Goal: Task Accomplishment & Management: Manage account settings

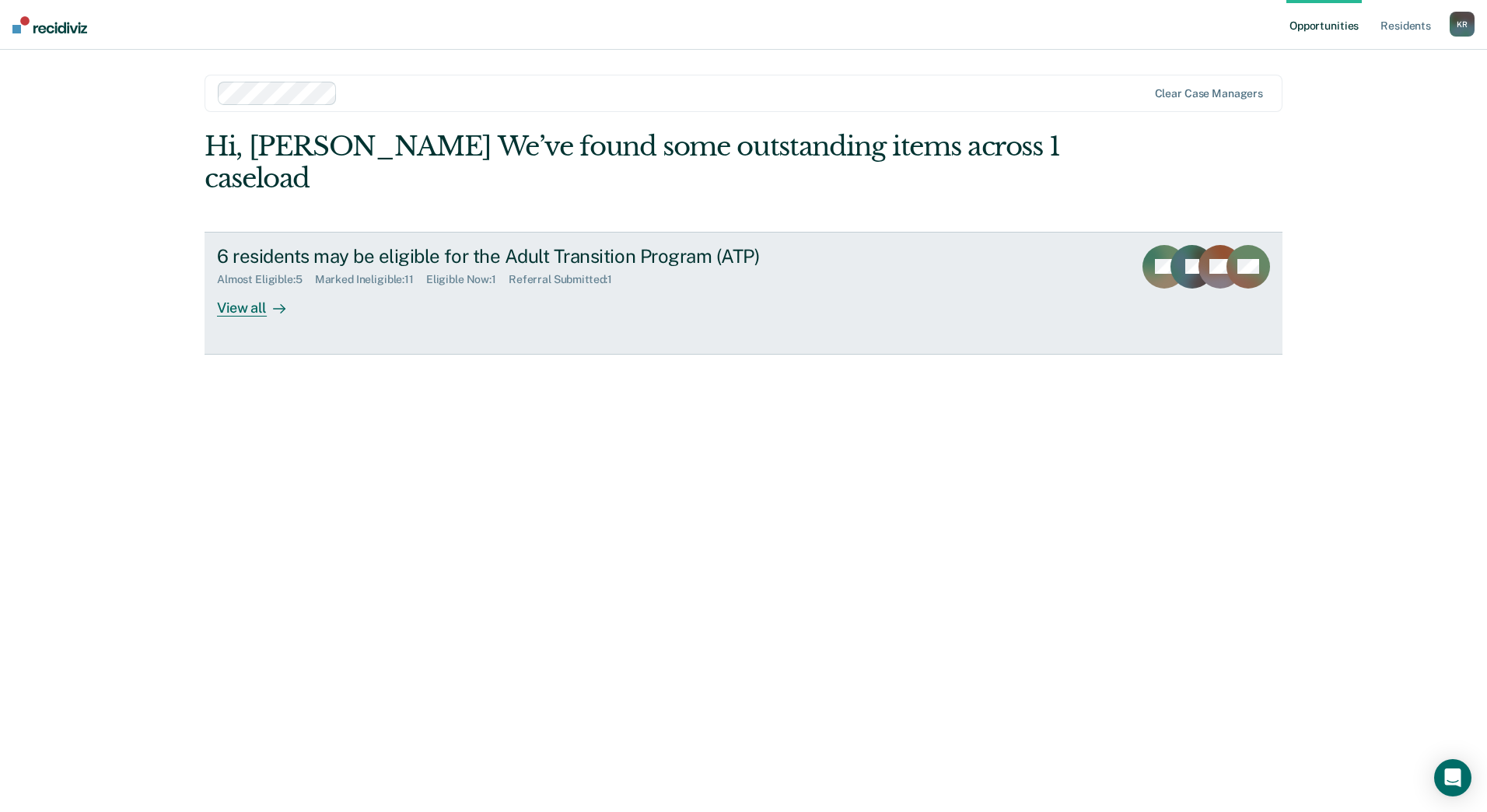
click at [237, 304] on div "View all" at bounding box center [261, 302] width 87 height 30
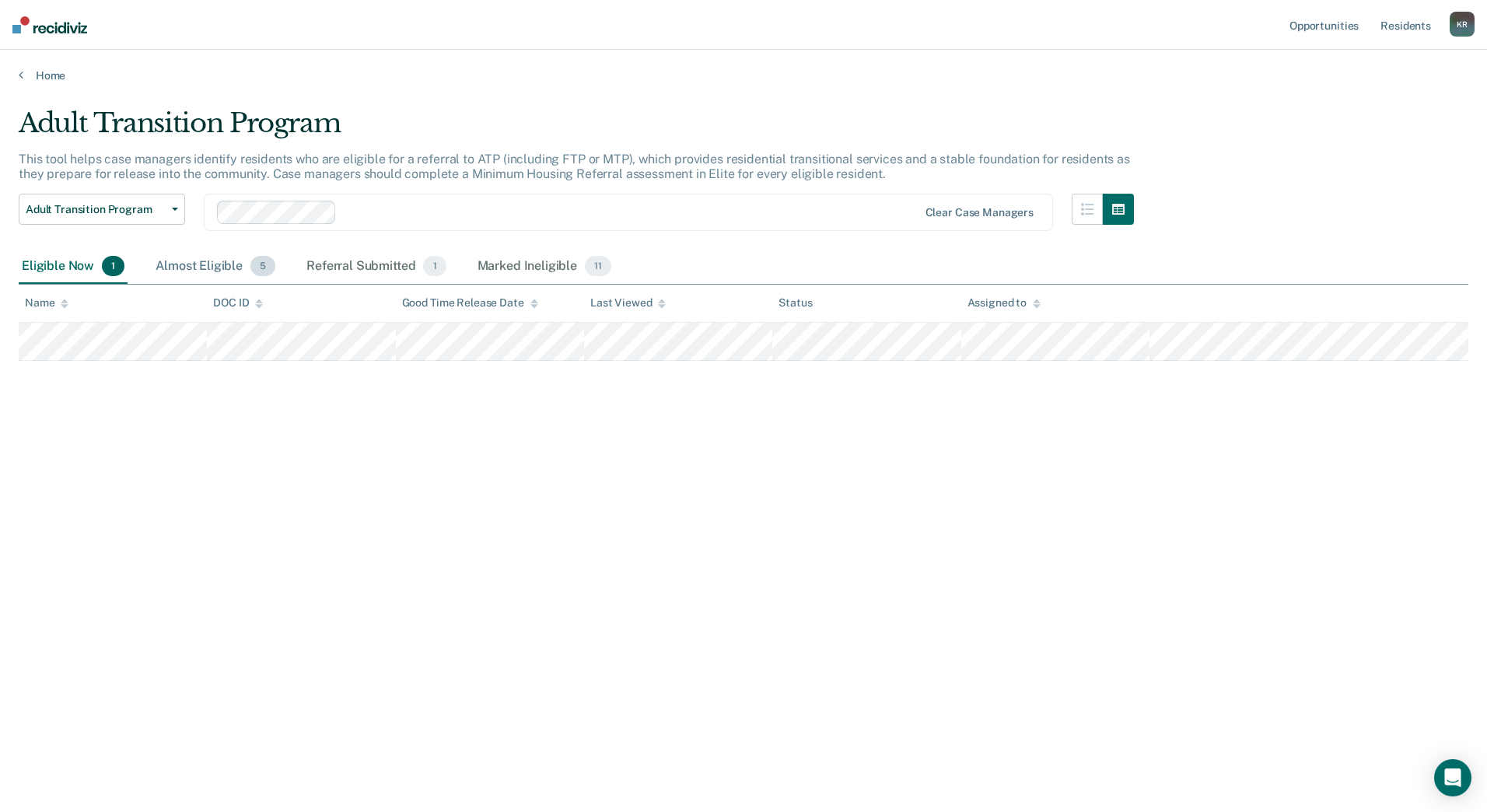
click at [216, 270] on div "Almost Eligible 5" at bounding box center [215, 266] width 126 height 34
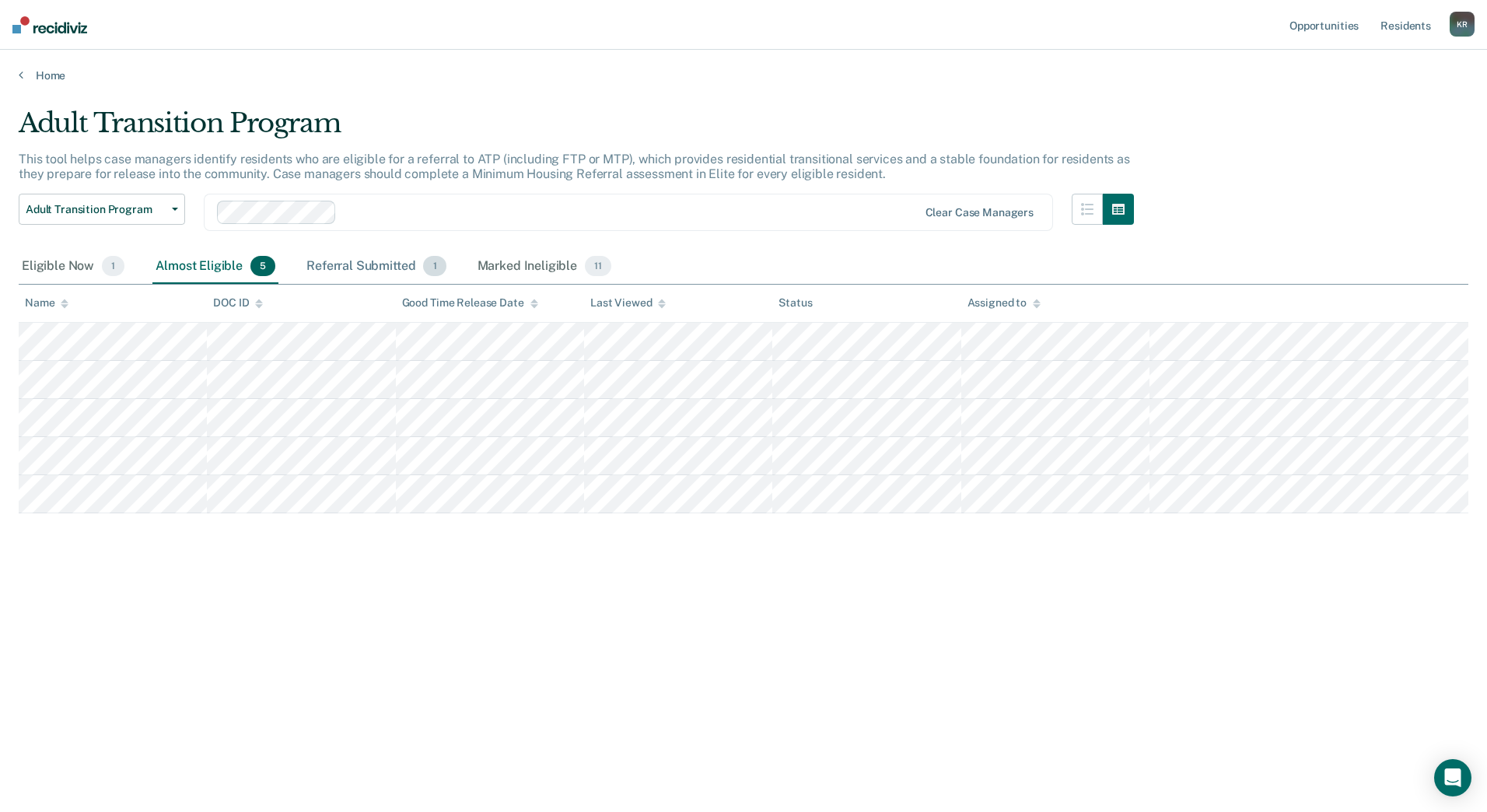
click at [393, 268] on div "Referral Submitted 1" at bounding box center [376, 266] width 145 height 34
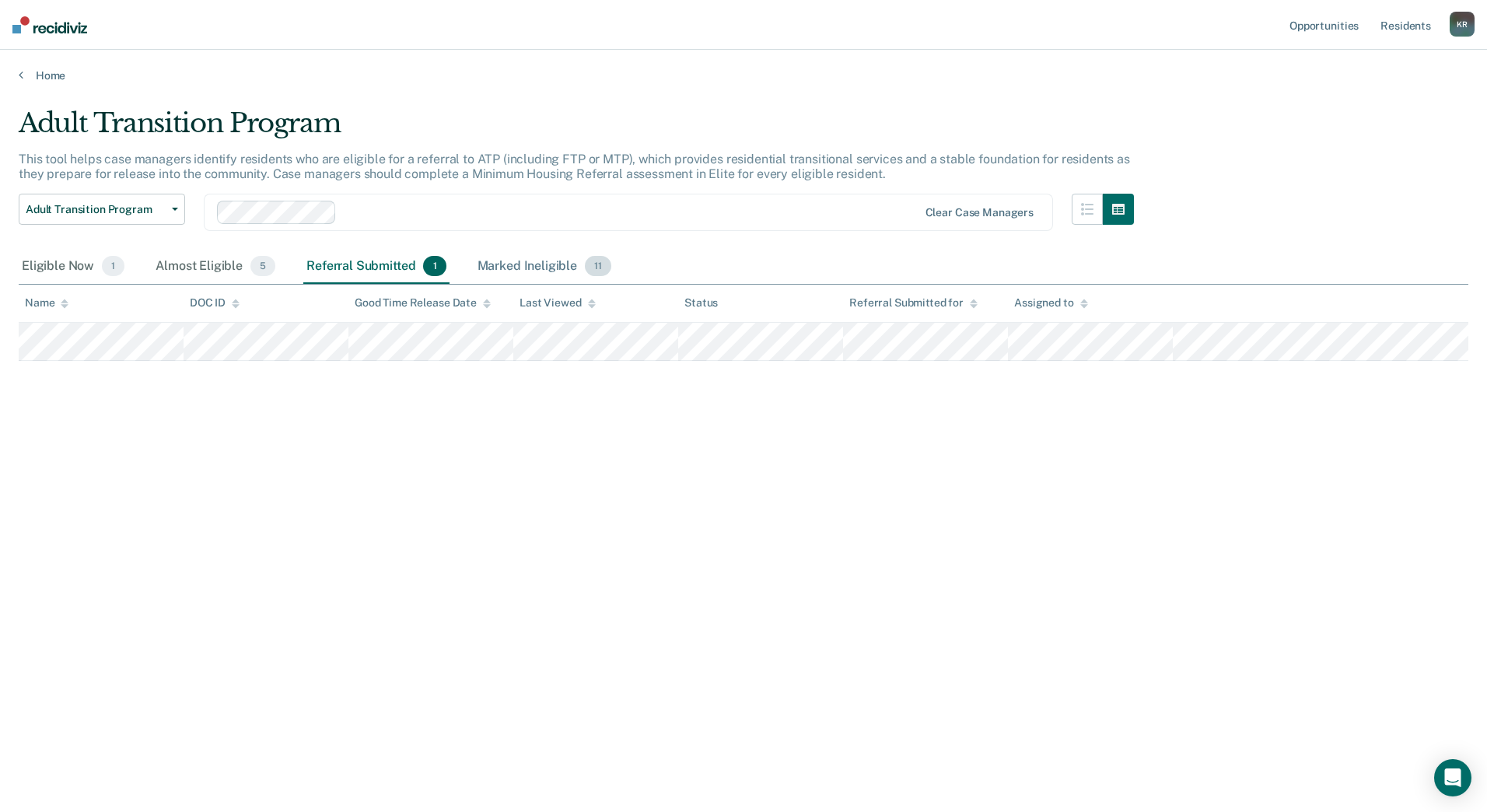
click at [528, 266] on div "Marked Ineligible 11" at bounding box center [544, 266] width 140 height 34
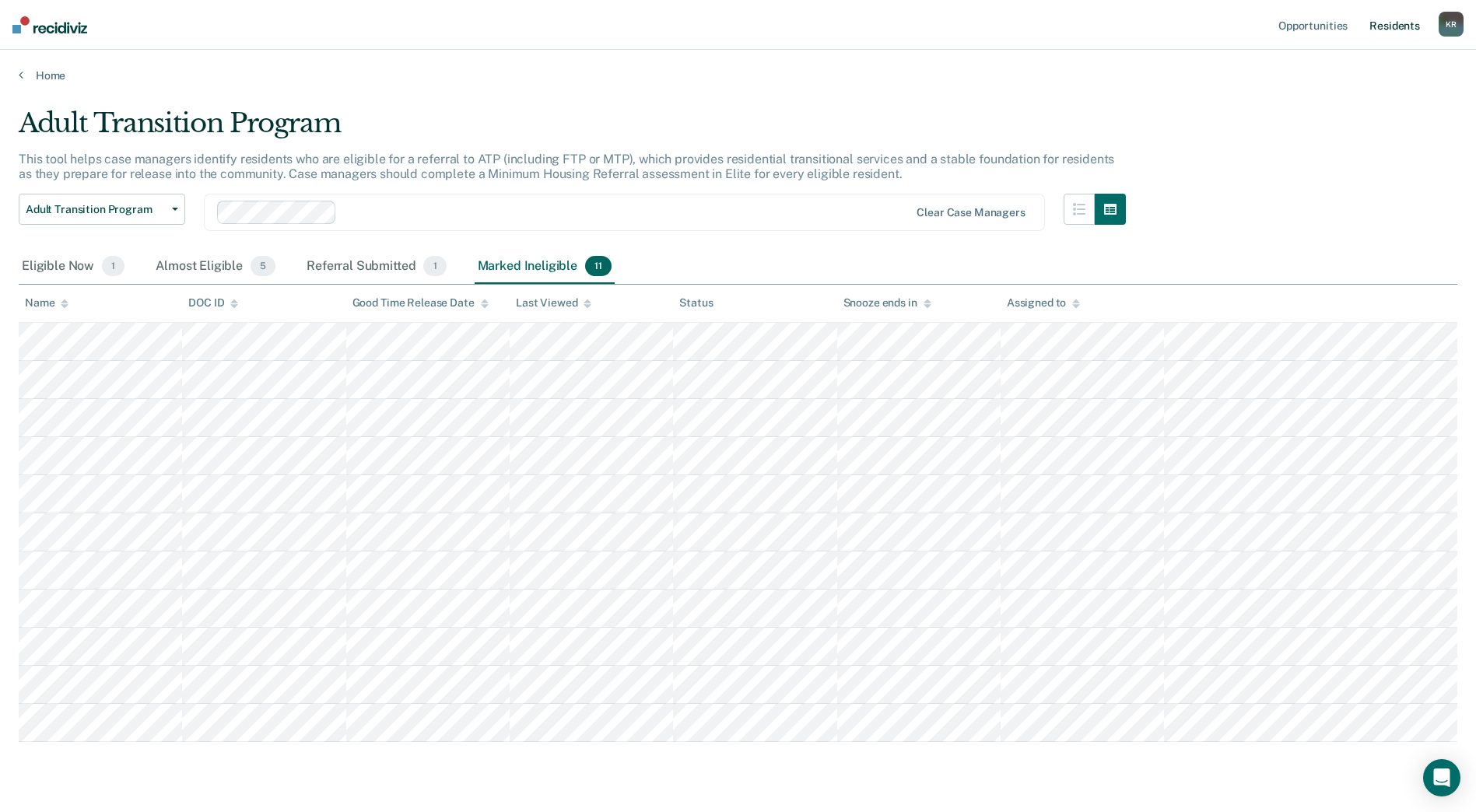
click at [1388, 27] on link "Resident s" at bounding box center [1395, 25] width 57 height 50
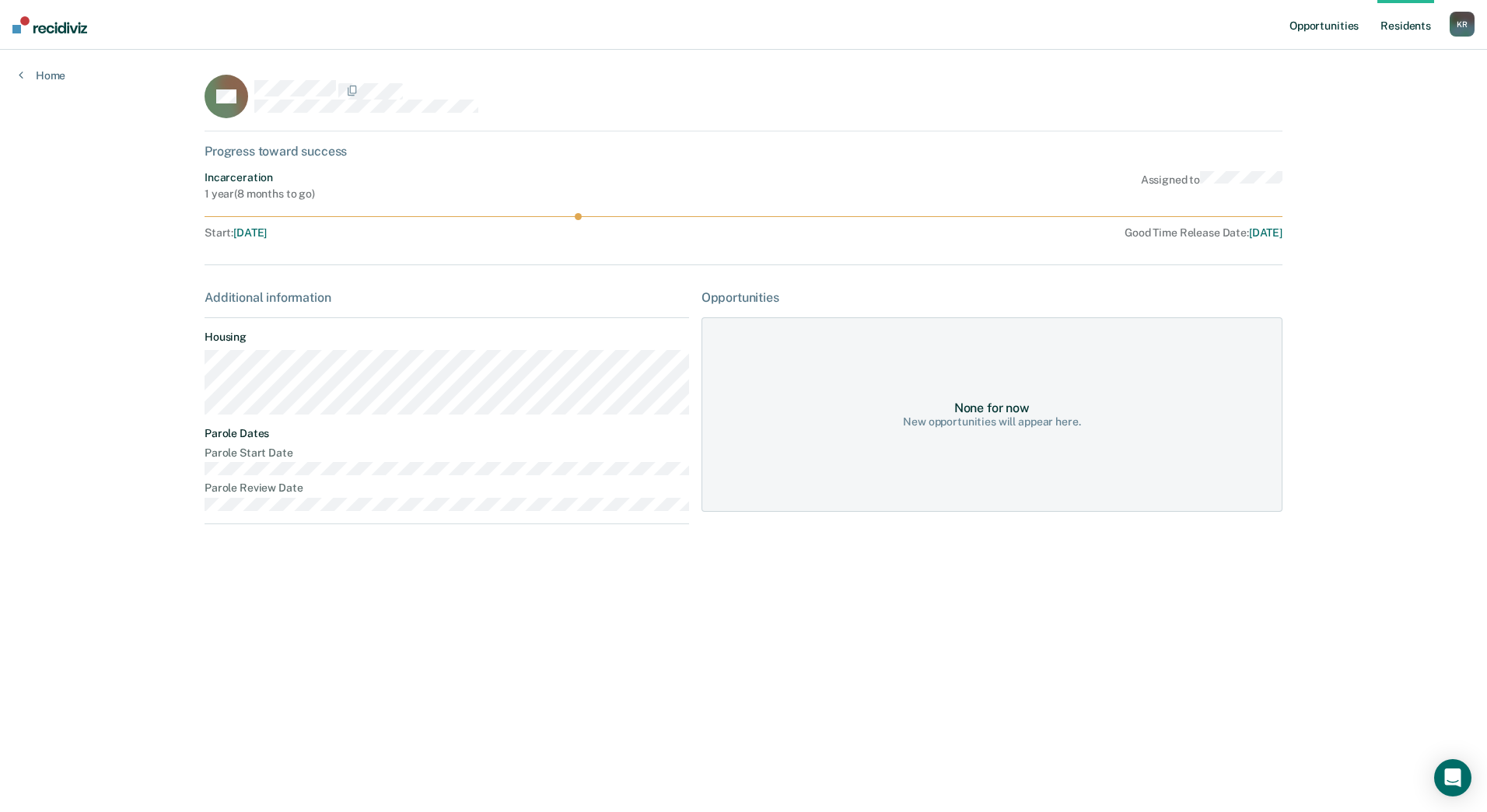
click at [1327, 23] on link "Opportunities" at bounding box center [1324, 25] width 76 height 50
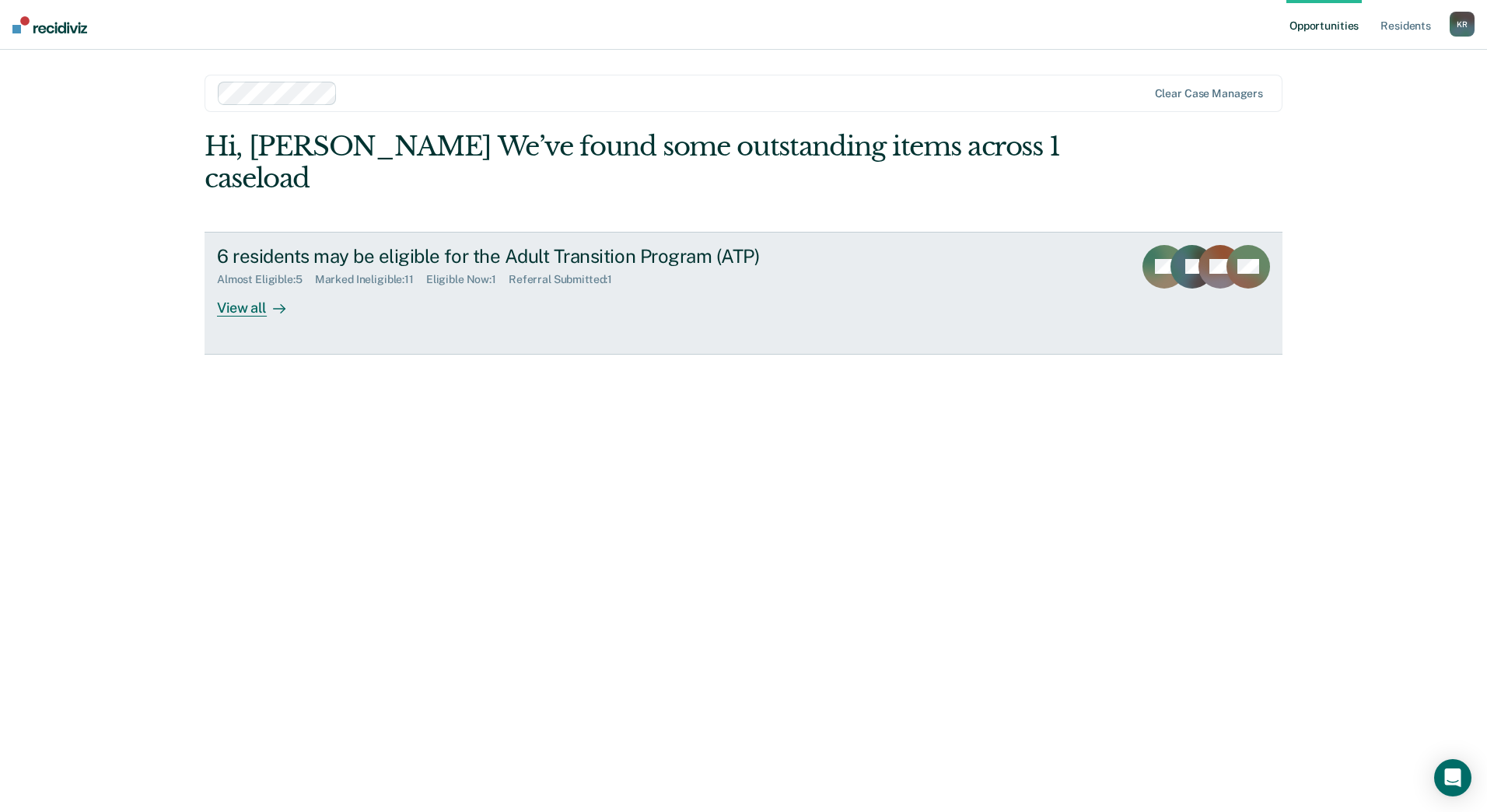
click at [249, 308] on div "View all" at bounding box center [261, 302] width 87 height 30
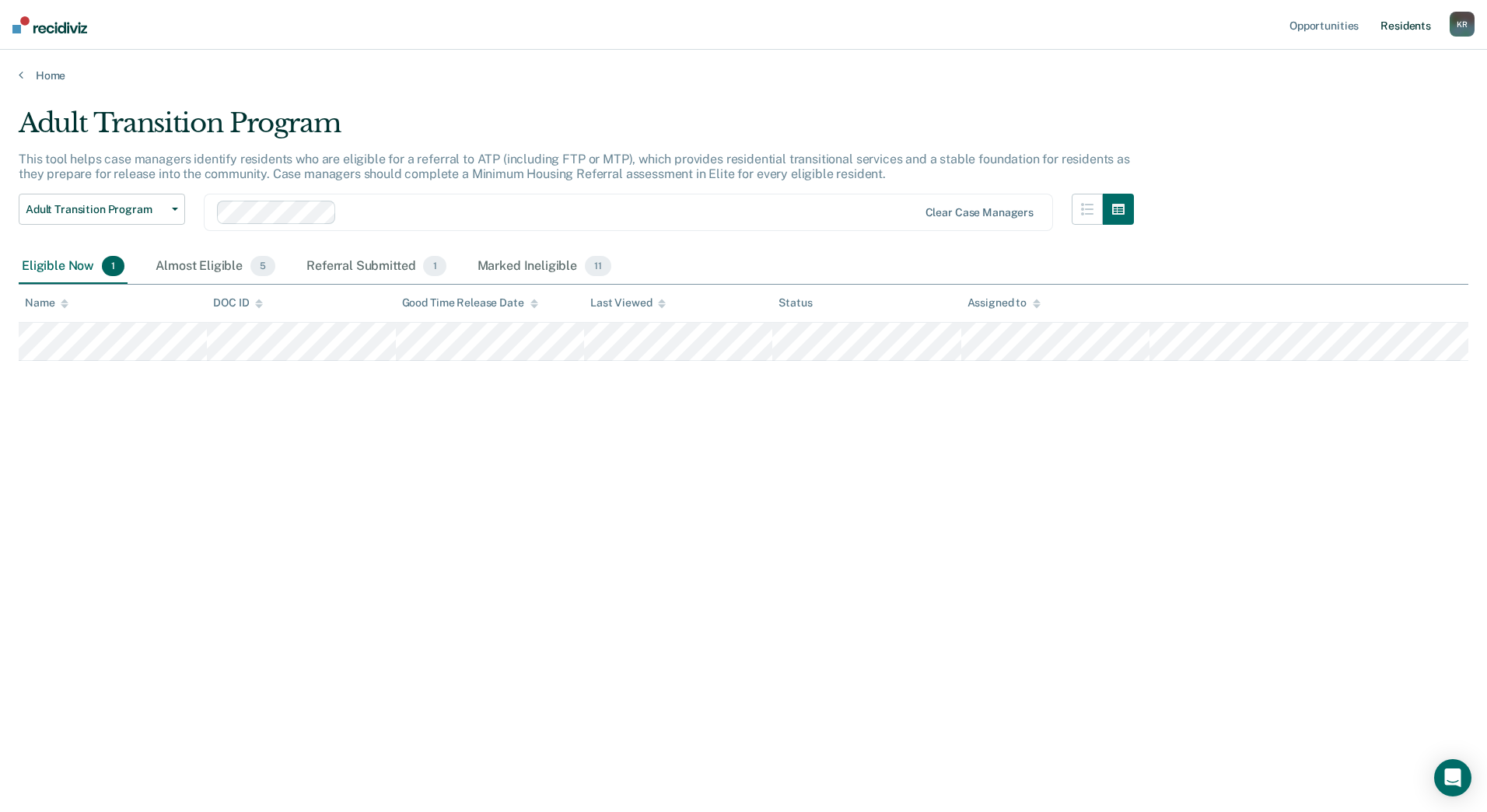
click at [1388, 28] on link "Resident s" at bounding box center [1406, 25] width 57 height 50
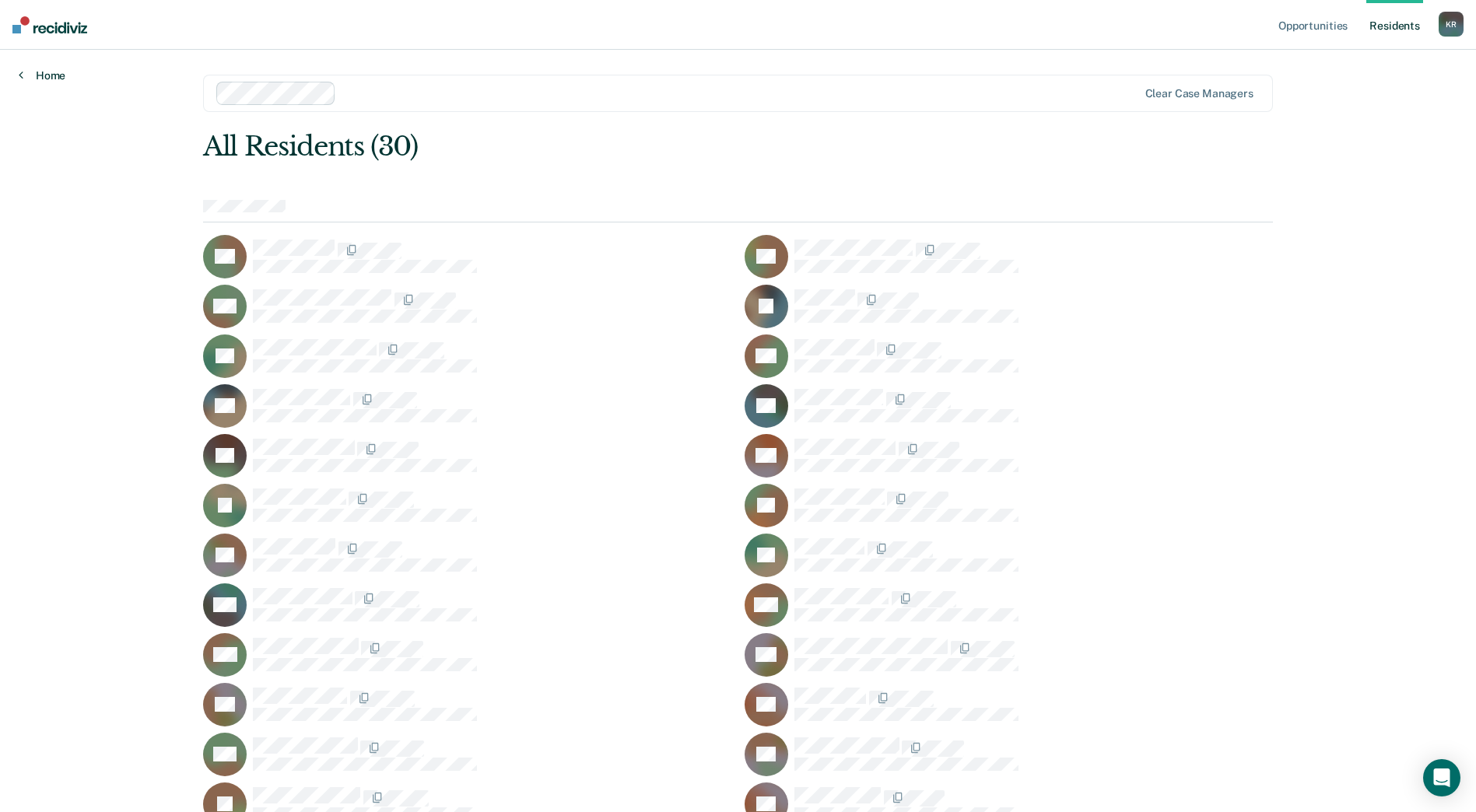
click at [45, 77] on link "Home" at bounding box center [42, 76] width 46 height 14
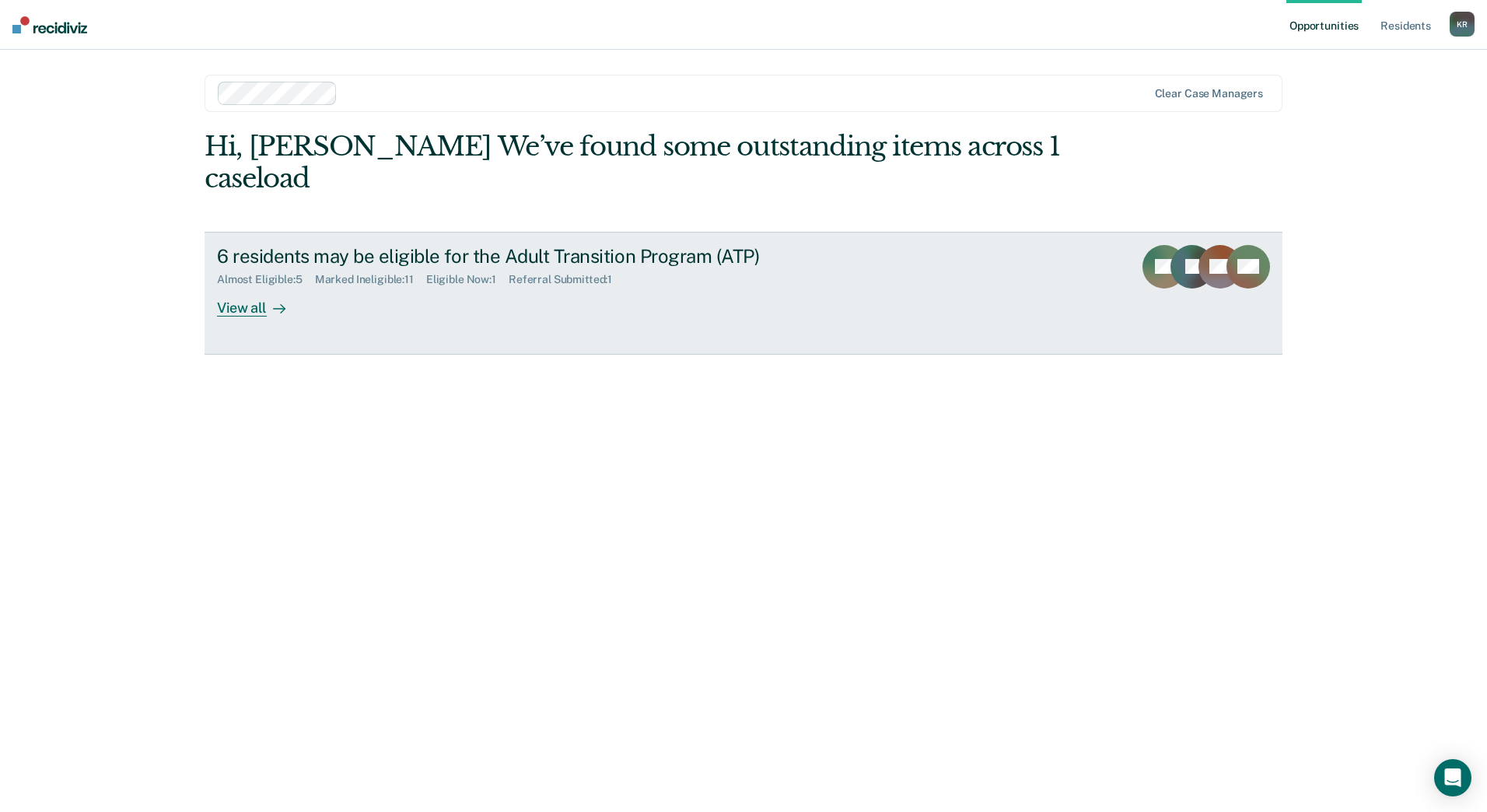
click at [261, 305] on div "View all" at bounding box center [261, 302] width 87 height 30
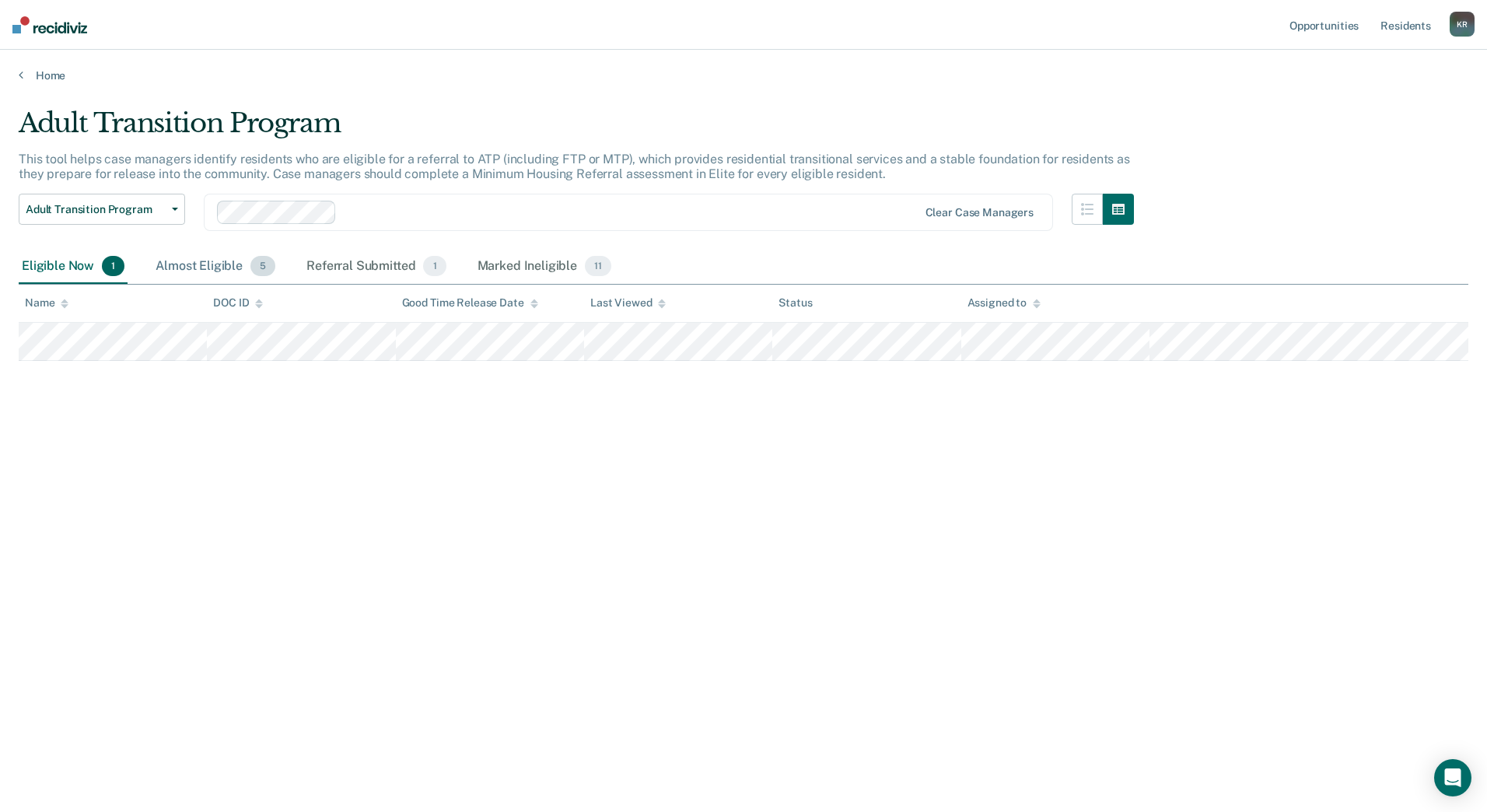
click at [199, 268] on div "Almost Eligible 5" at bounding box center [215, 266] width 126 height 34
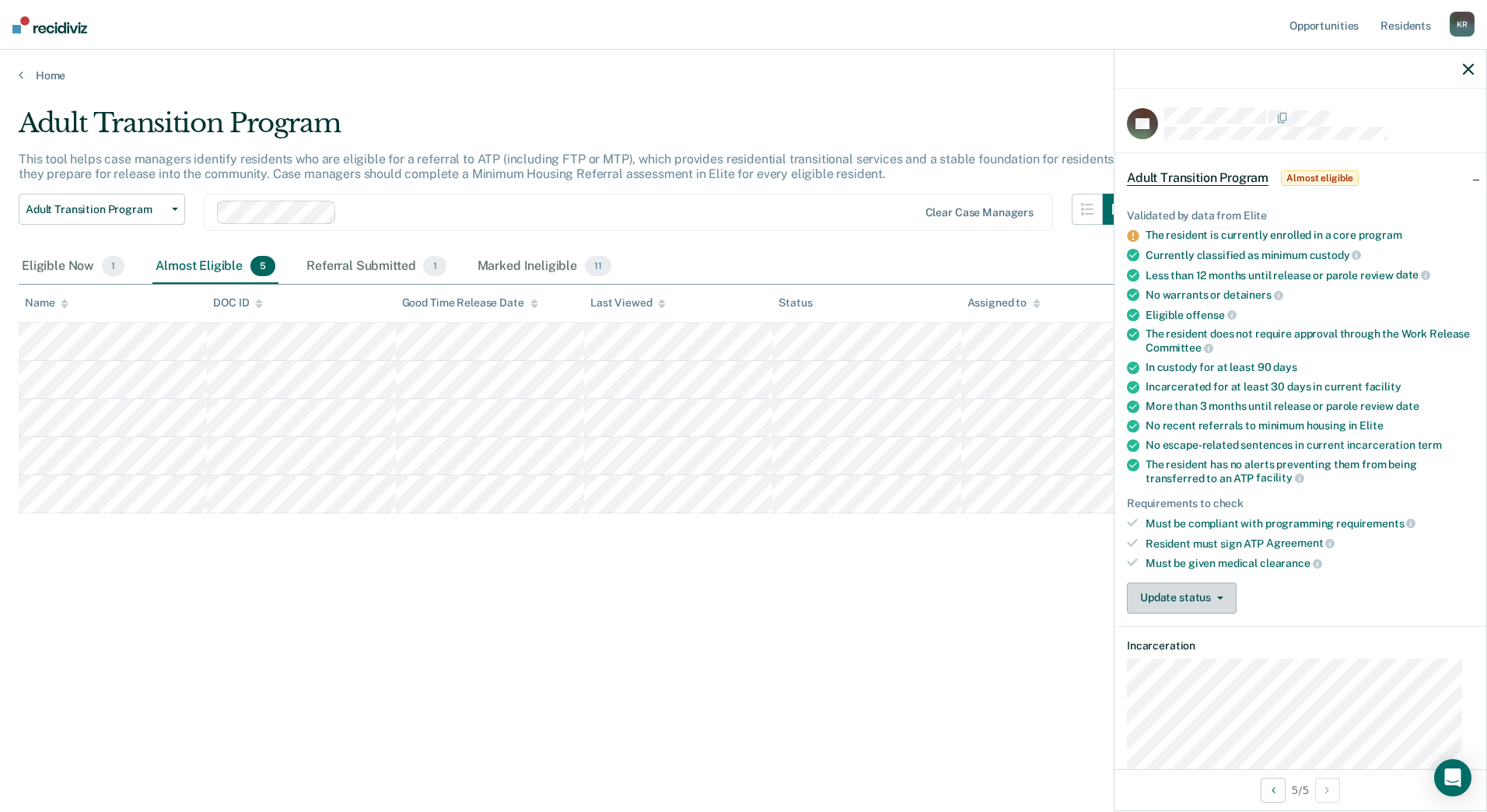
click at [1217, 594] on button "Update status" at bounding box center [1182, 597] width 110 height 31
click at [1215, 629] on button "[PERSON_NAME] Submitted" at bounding box center [1211, 636] width 168 height 25
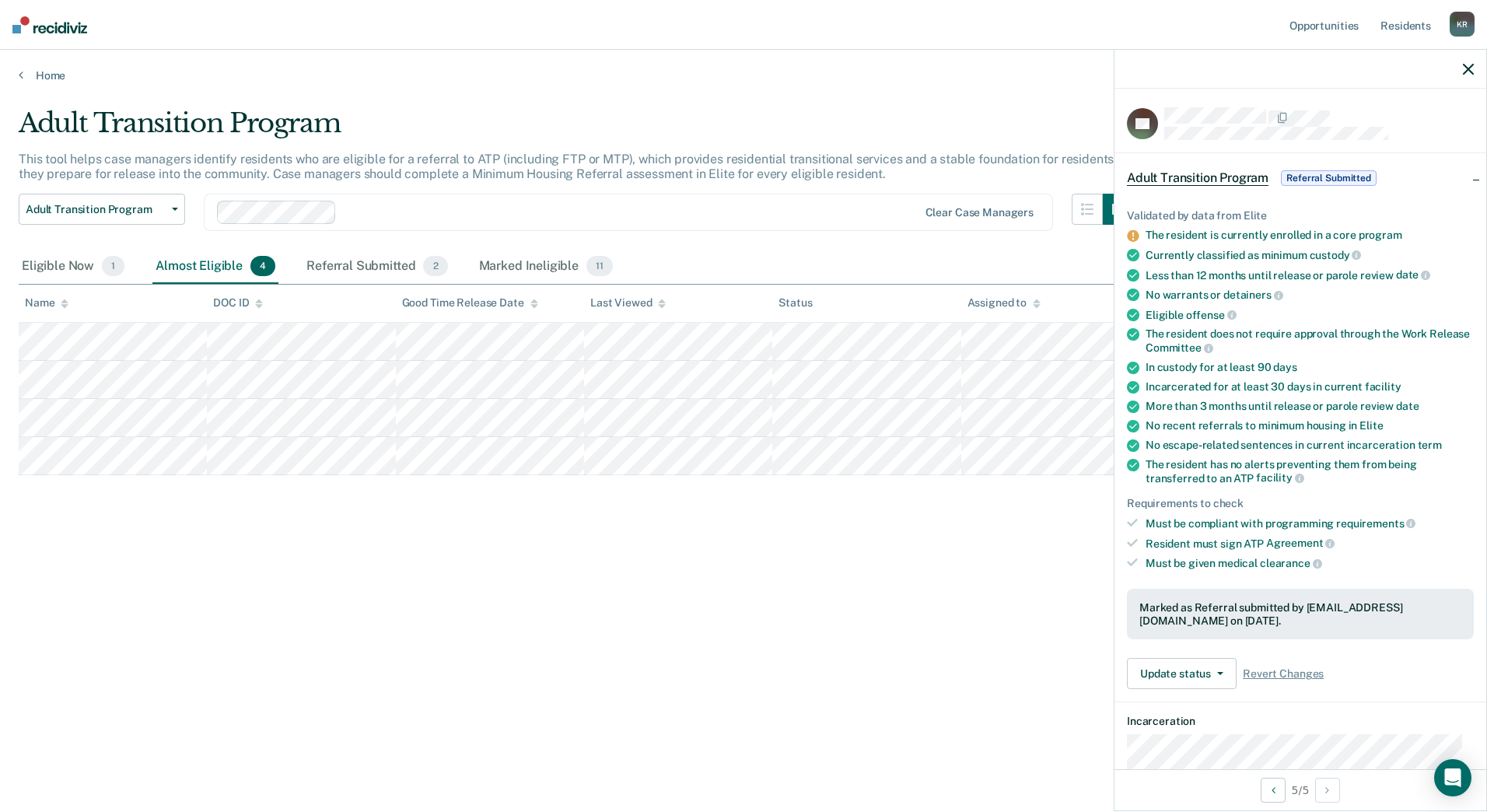
click at [1471, 71] on icon "button" at bounding box center [1468, 69] width 11 height 11
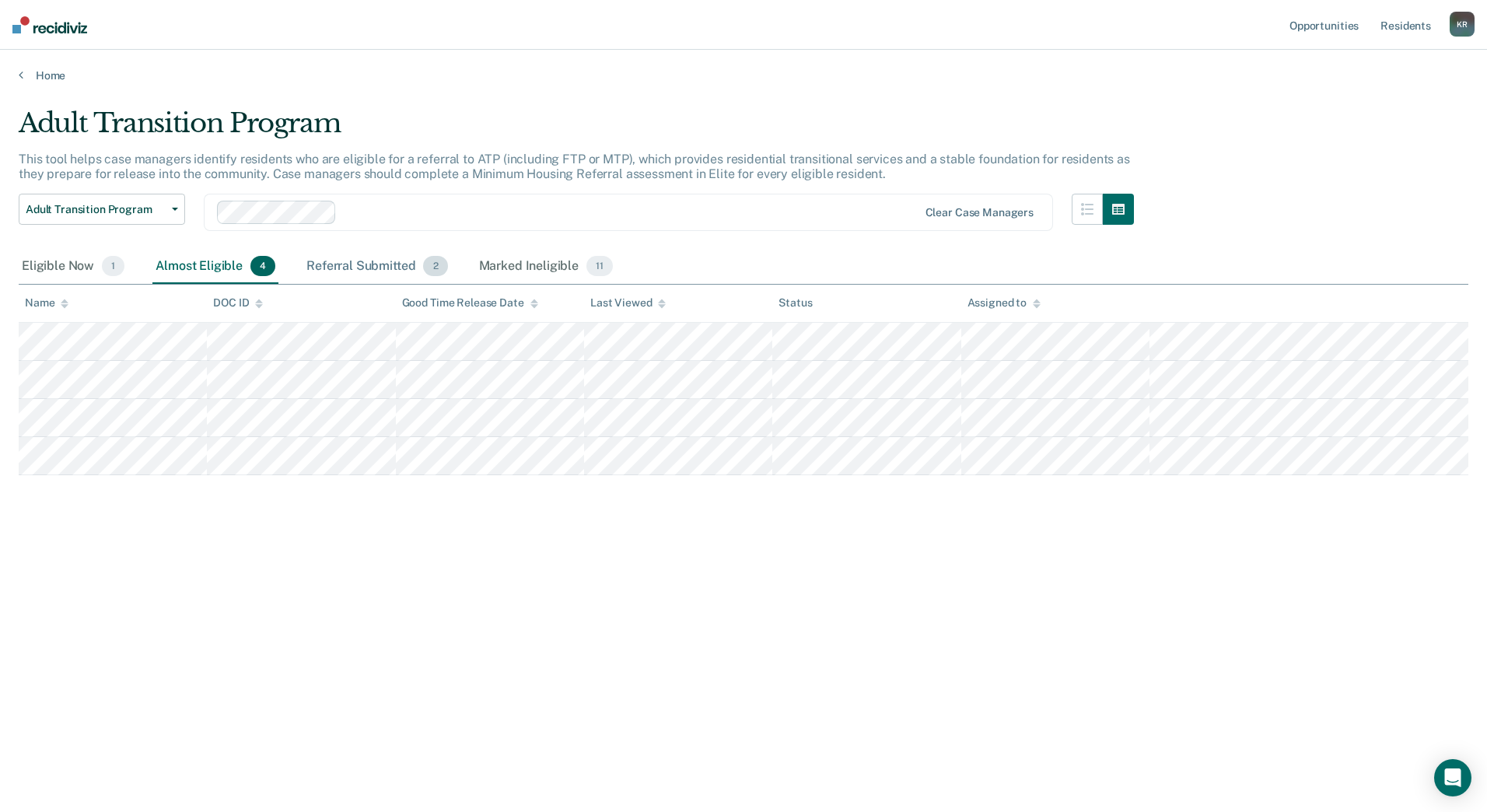
click at [370, 265] on div "Referral Submitted 2" at bounding box center [377, 266] width 147 height 34
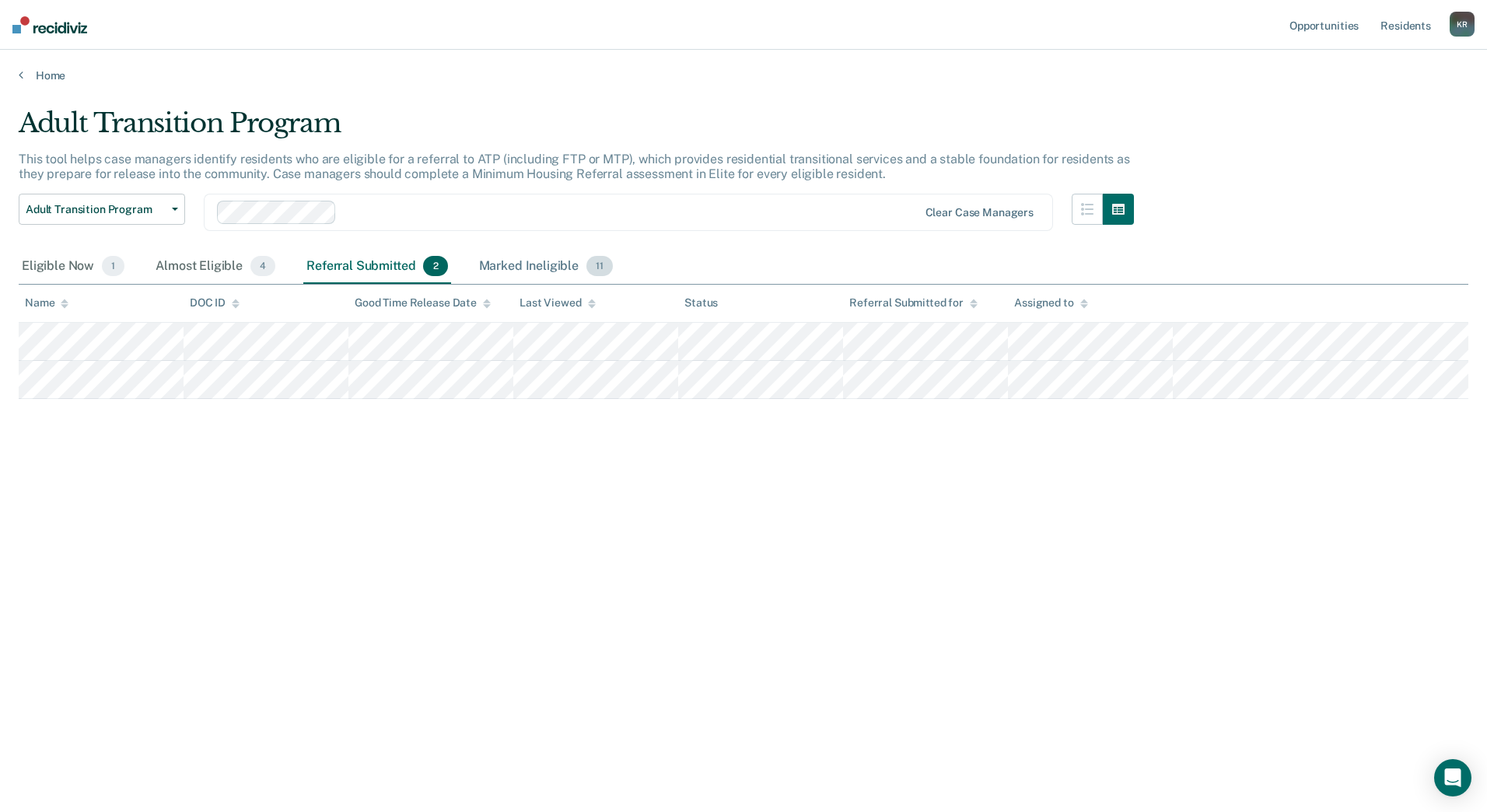
click at [507, 265] on div "Marked Ineligible 11" at bounding box center [546, 266] width 140 height 34
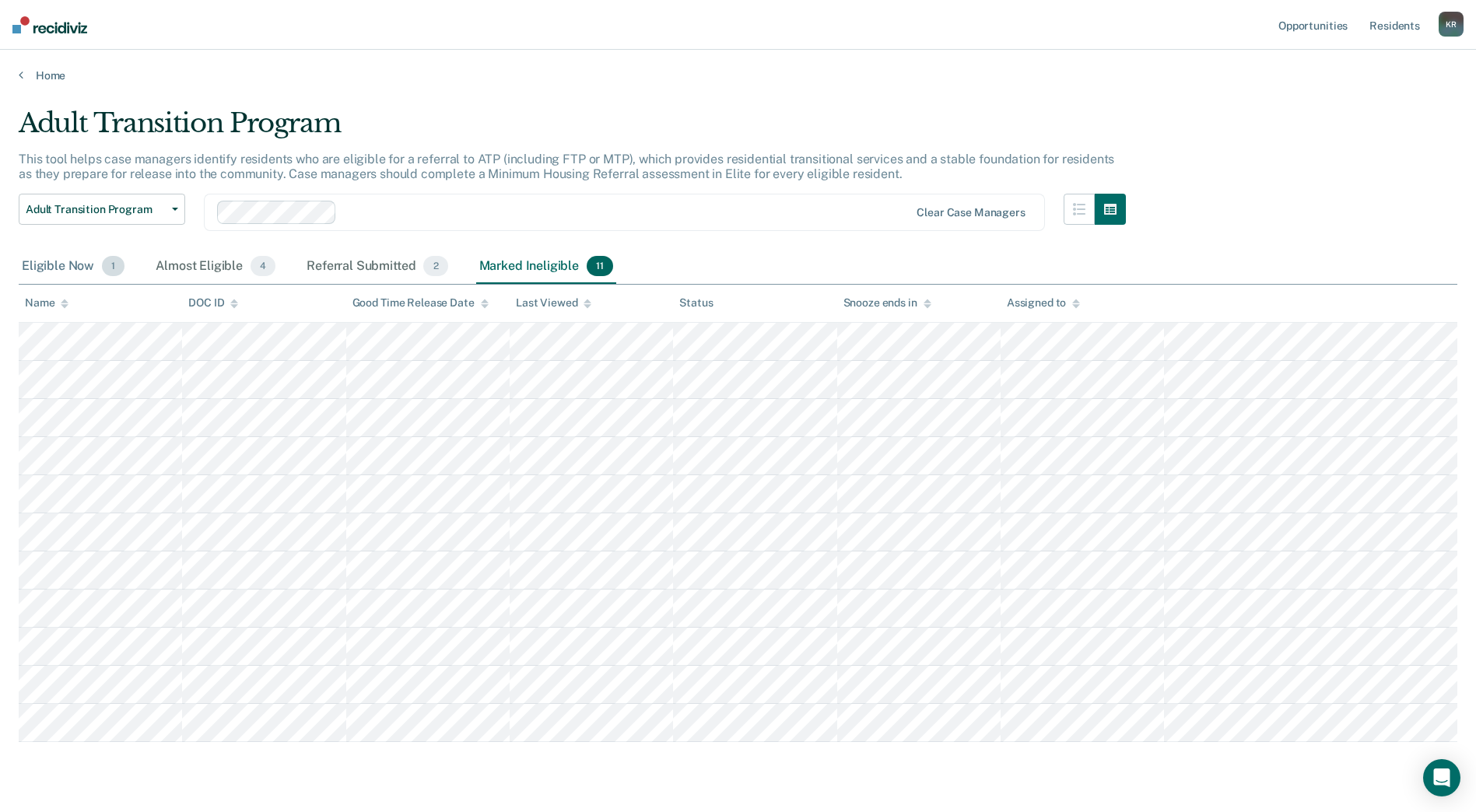
click at [53, 273] on div "Eligible Now 1" at bounding box center [73, 266] width 109 height 34
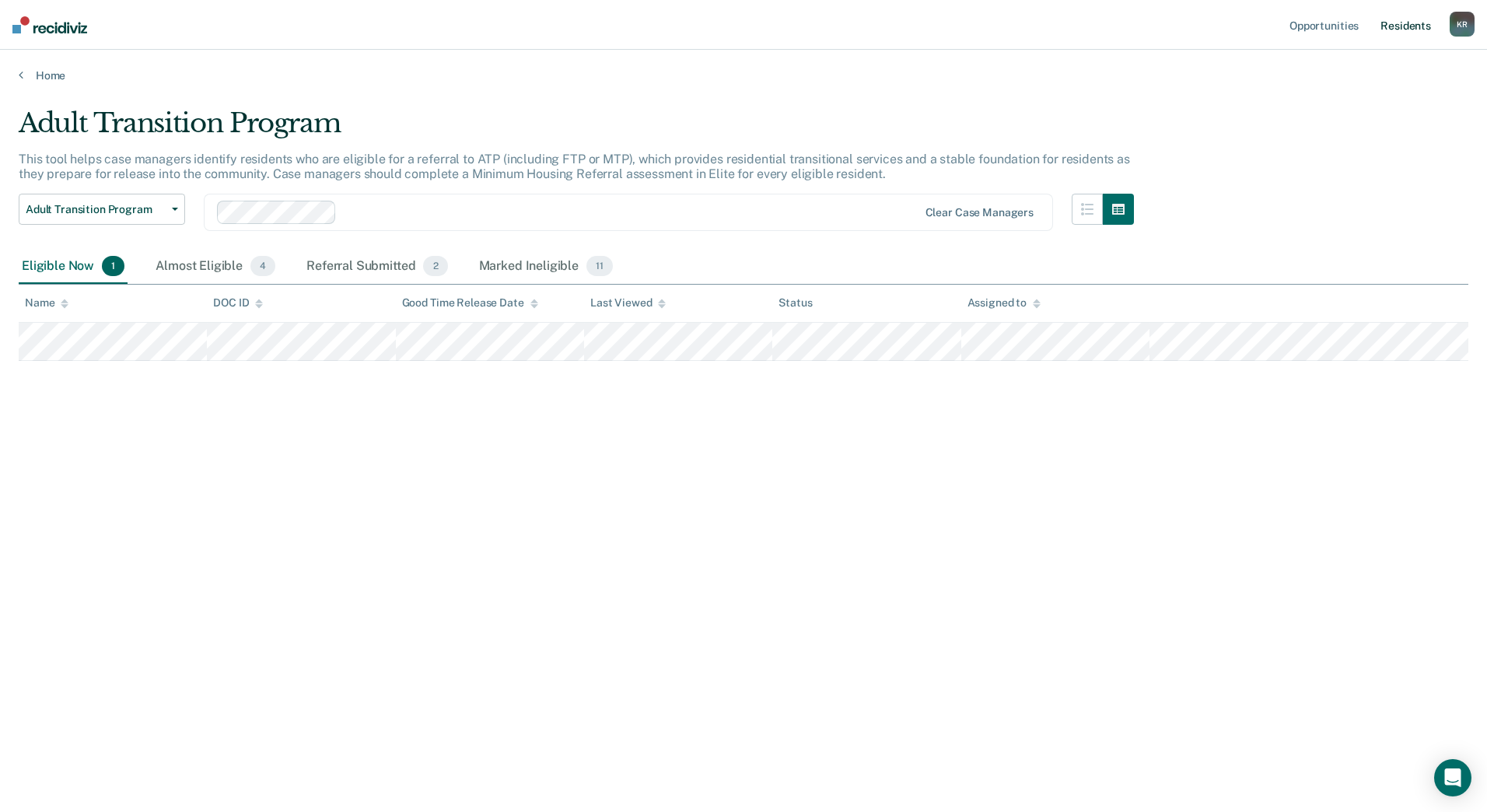
click at [1404, 30] on link "Resident s" at bounding box center [1406, 25] width 57 height 50
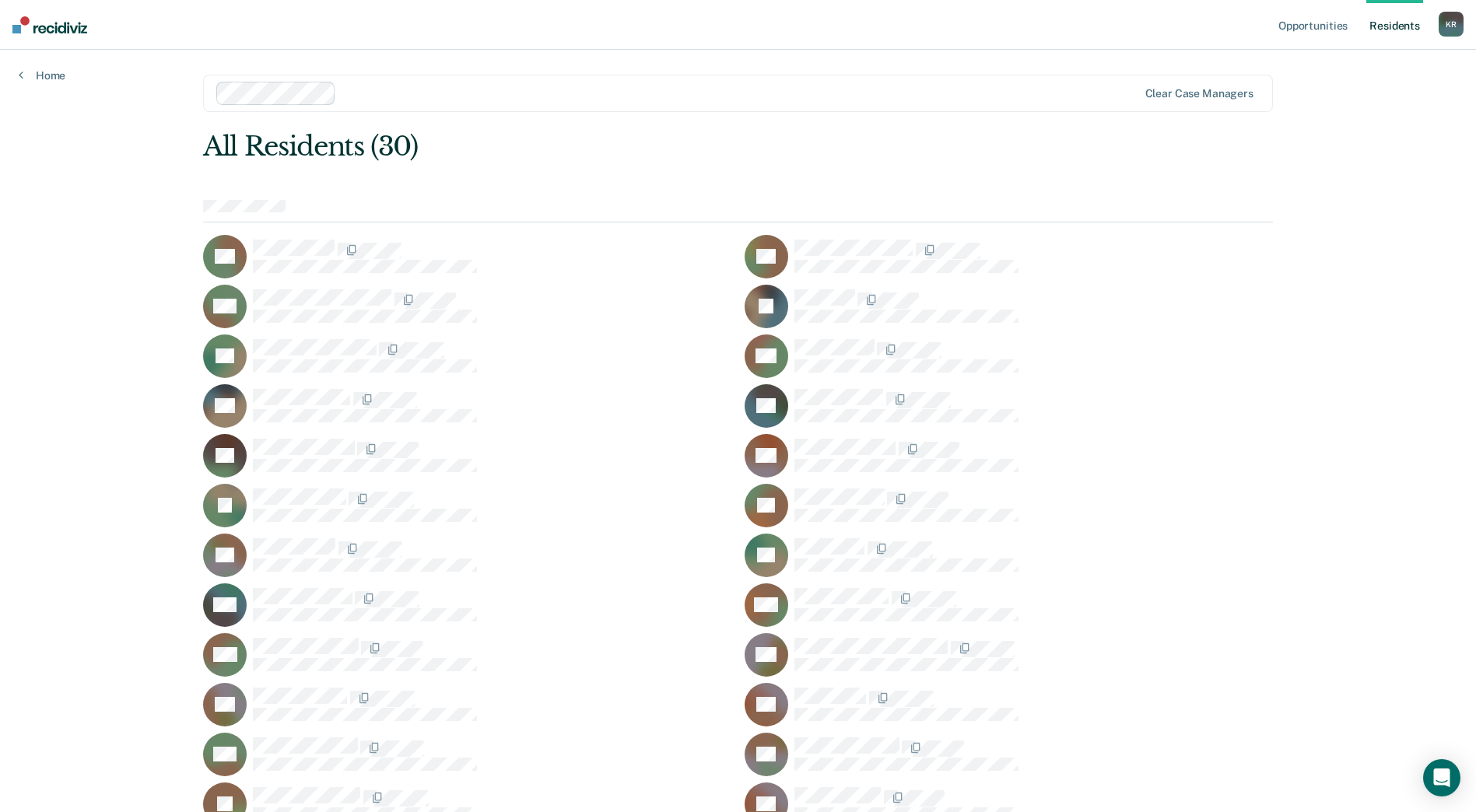
scroll to position [77, 0]
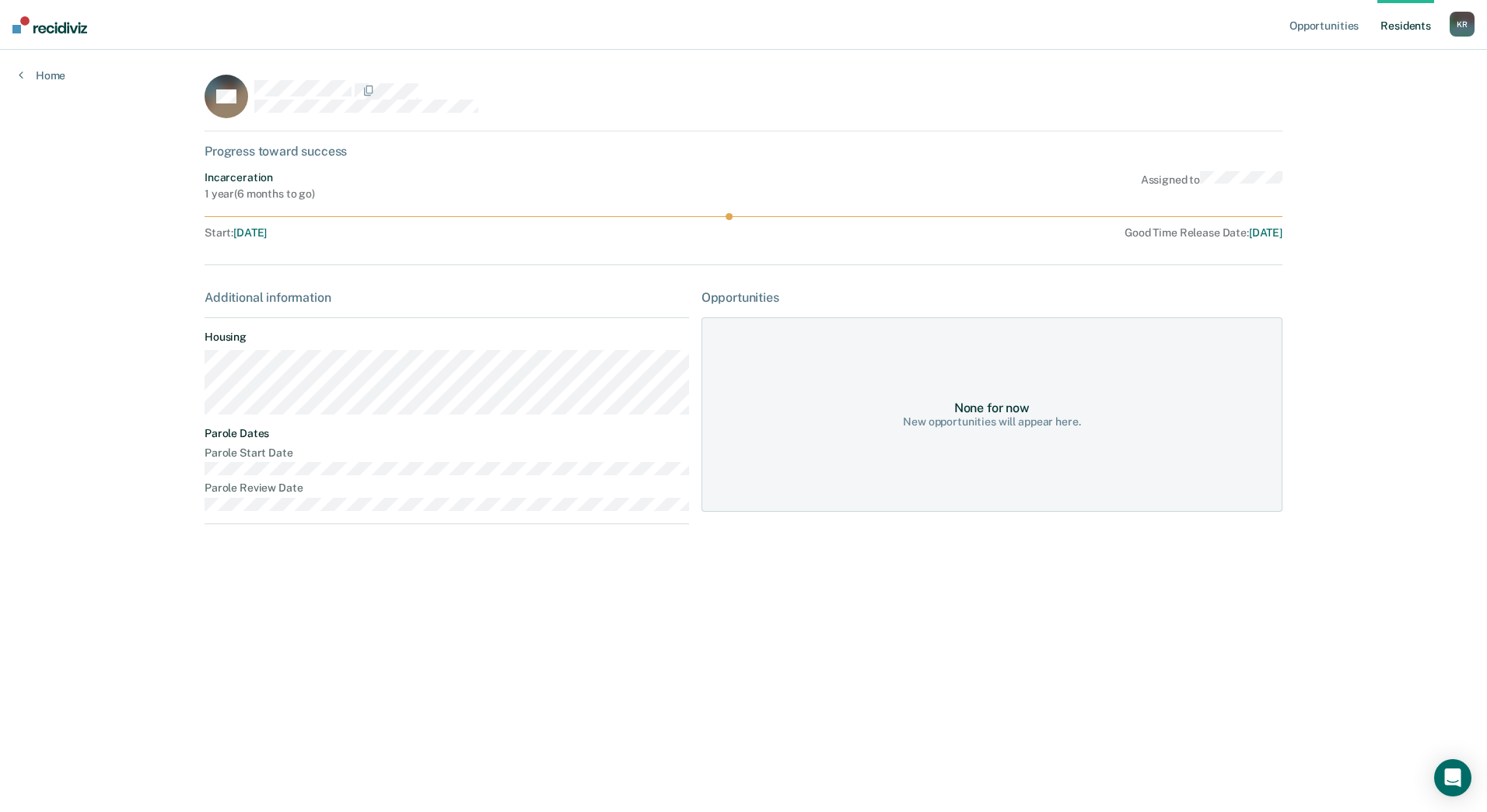
click at [16, 77] on div "Home" at bounding box center [42, 66] width 84 height 33
click at [21, 77] on icon at bounding box center [20, 75] width 4 height 12
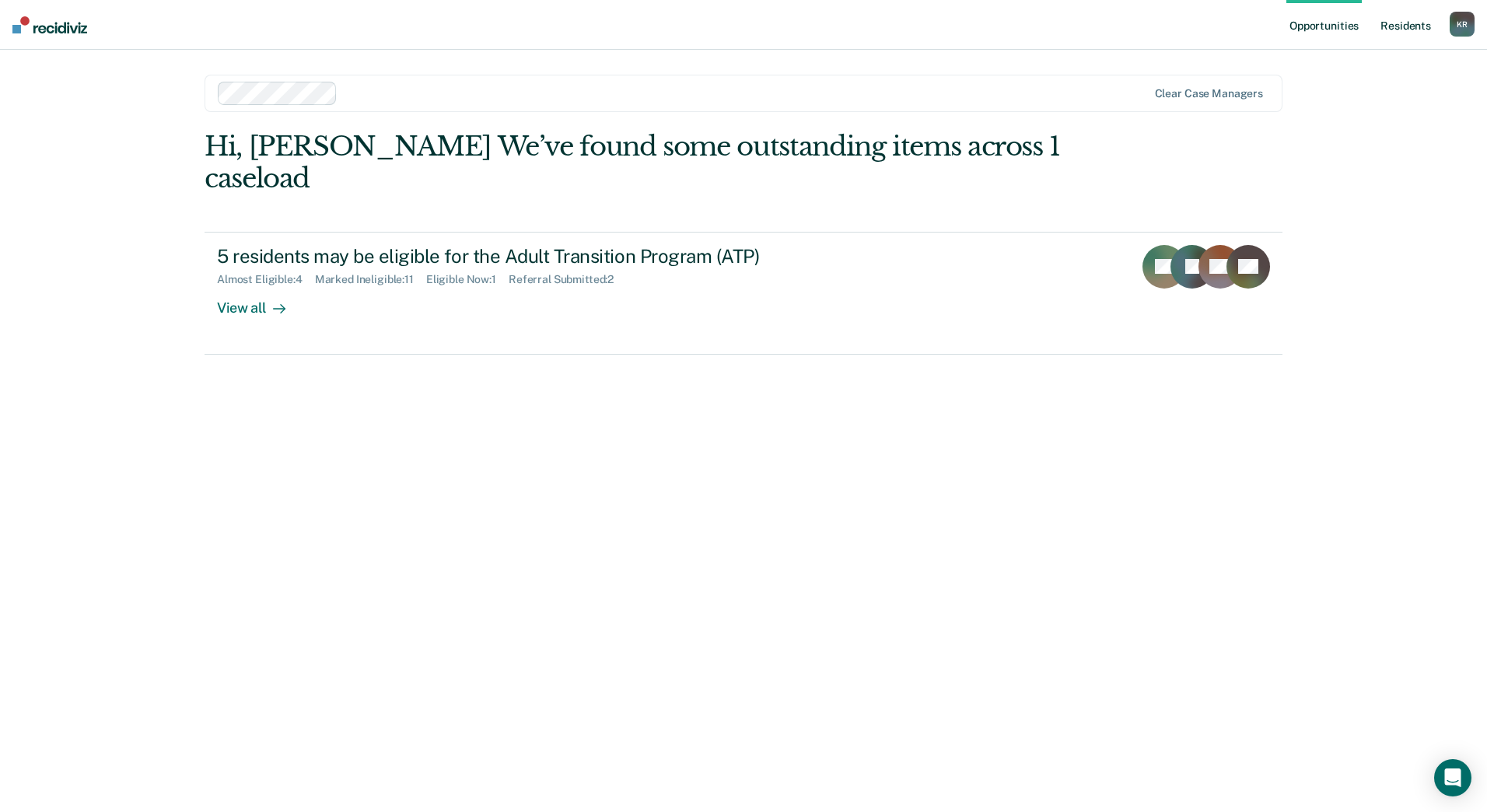
click at [1421, 28] on link "Resident s" at bounding box center [1406, 25] width 57 height 50
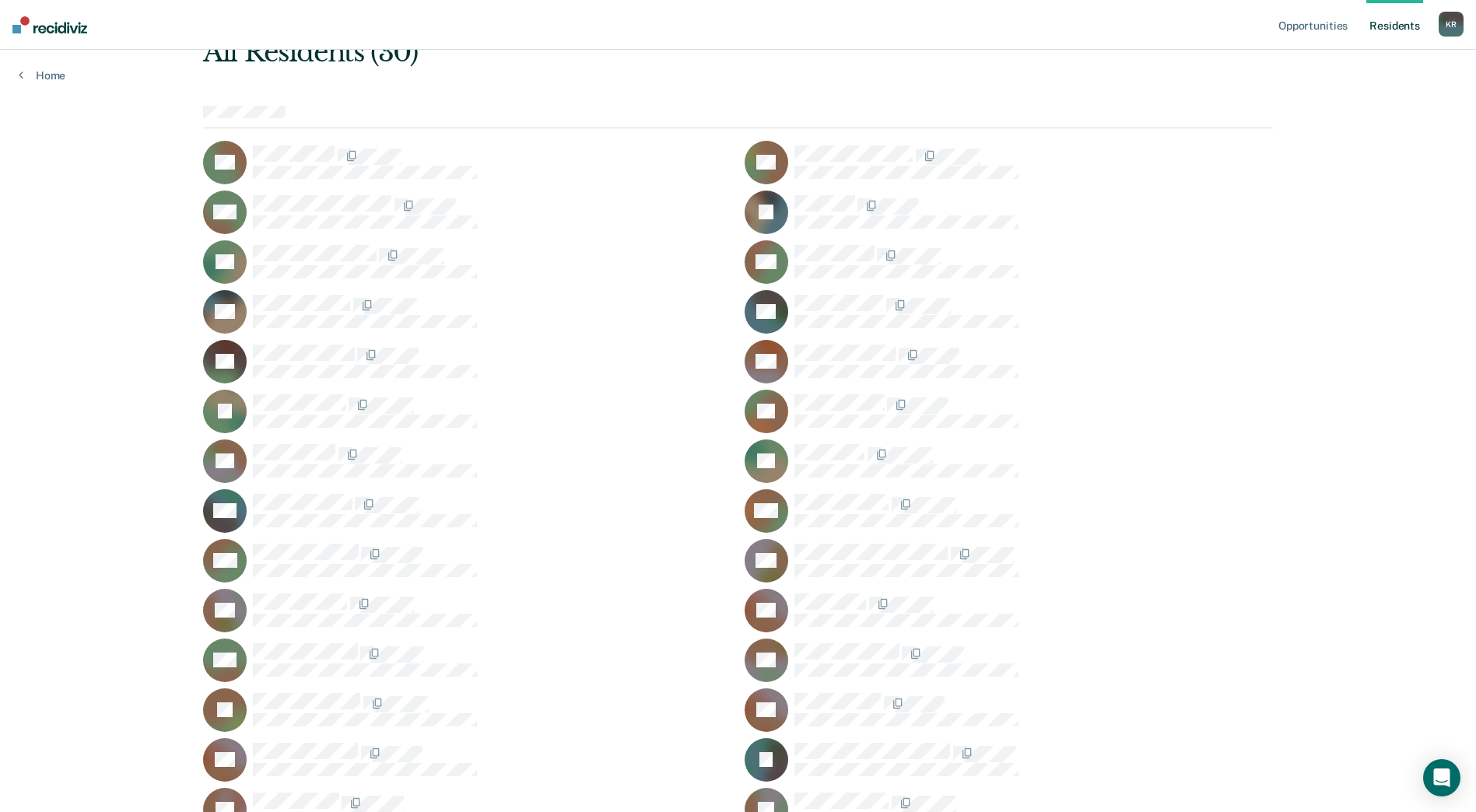
scroll to position [68, 0]
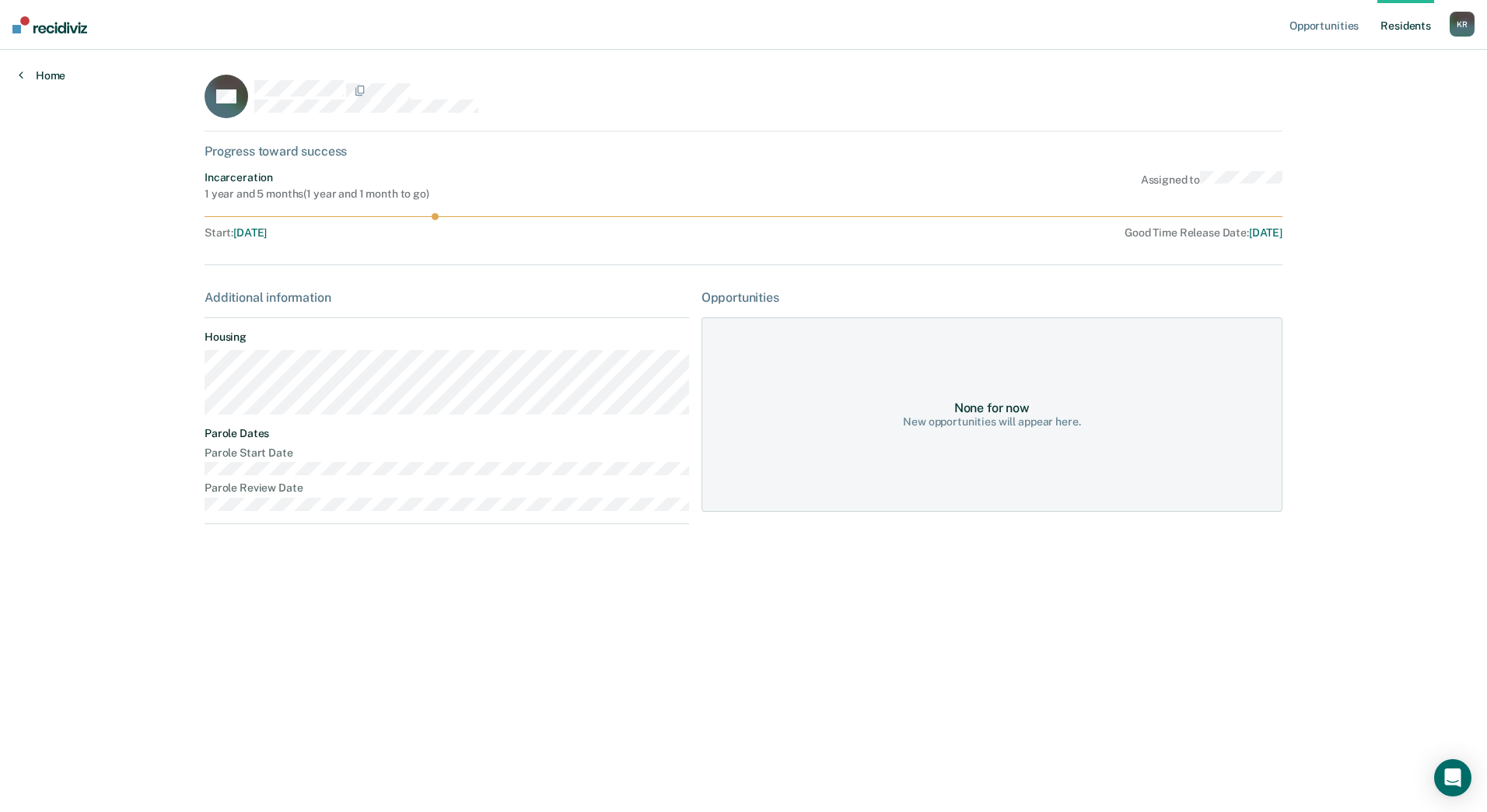
click at [50, 69] on link "Home" at bounding box center [42, 76] width 46 height 14
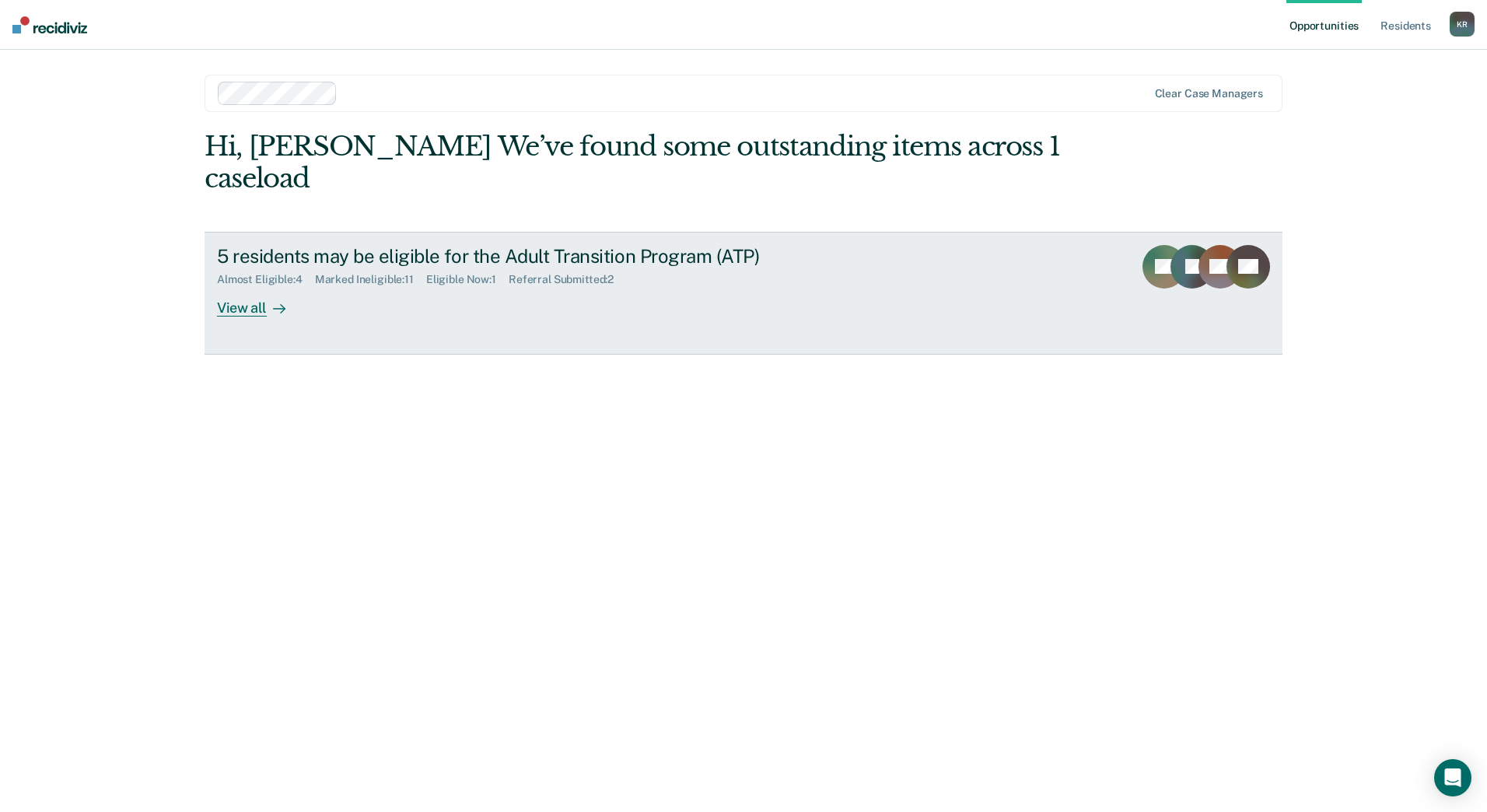
click at [223, 304] on div "View all" at bounding box center [261, 302] width 87 height 30
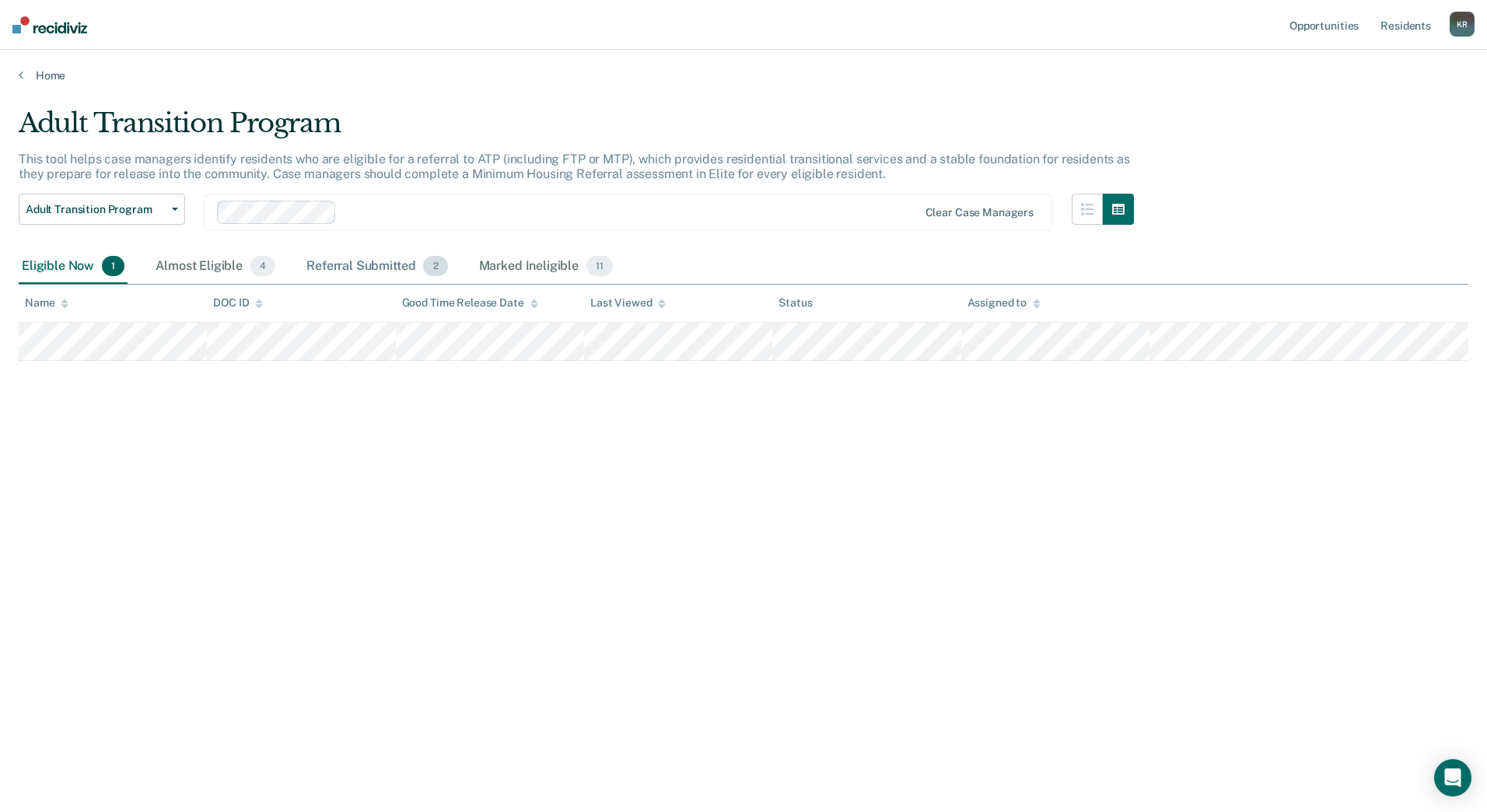
click at [387, 262] on div "Referral Submitted 2" at bounding box center [377, 266] width 147 height 34
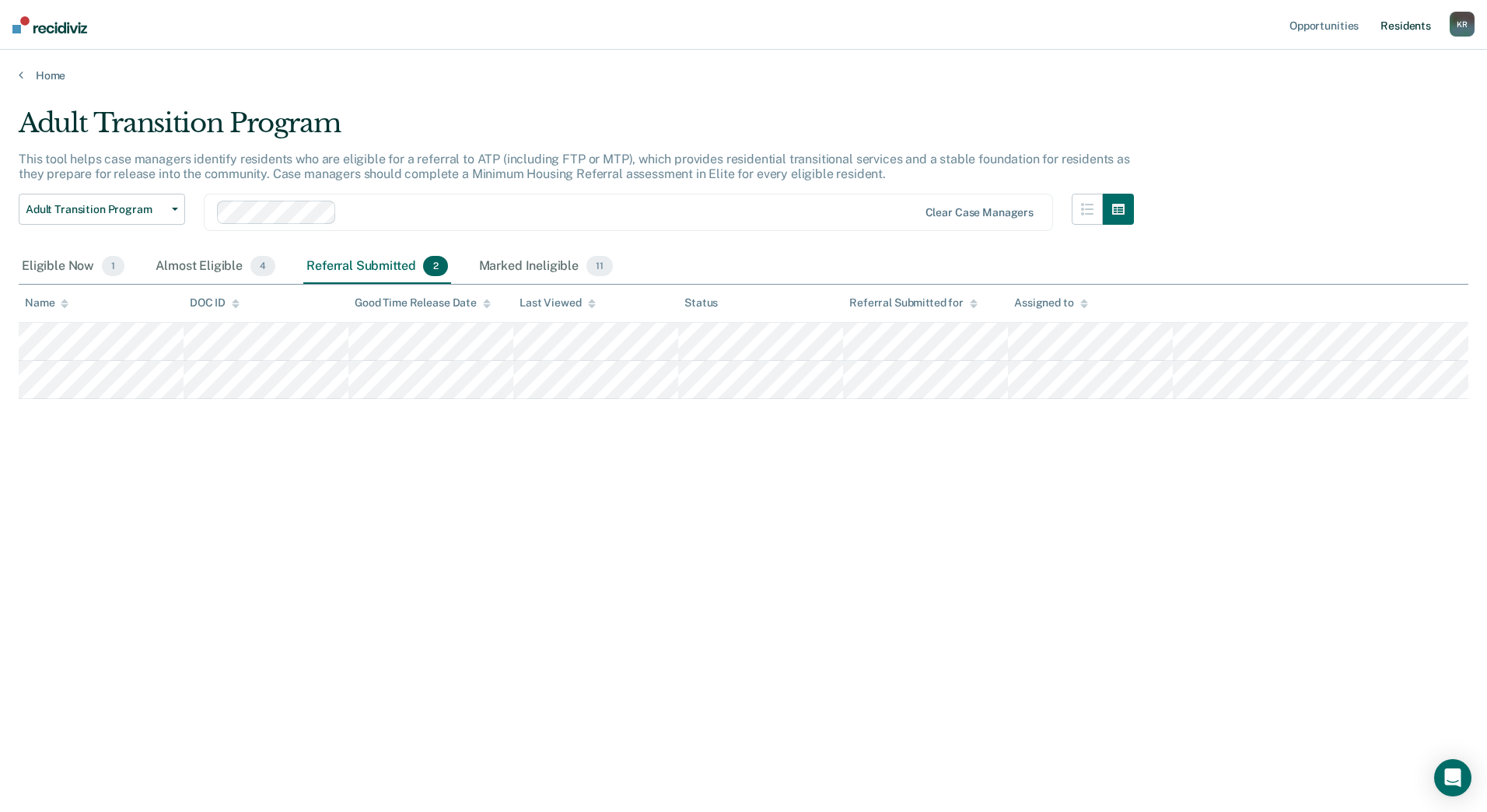
click at [1395, 27] on link "Resident s" at bounding box center [1406, 25] width 57 height 50
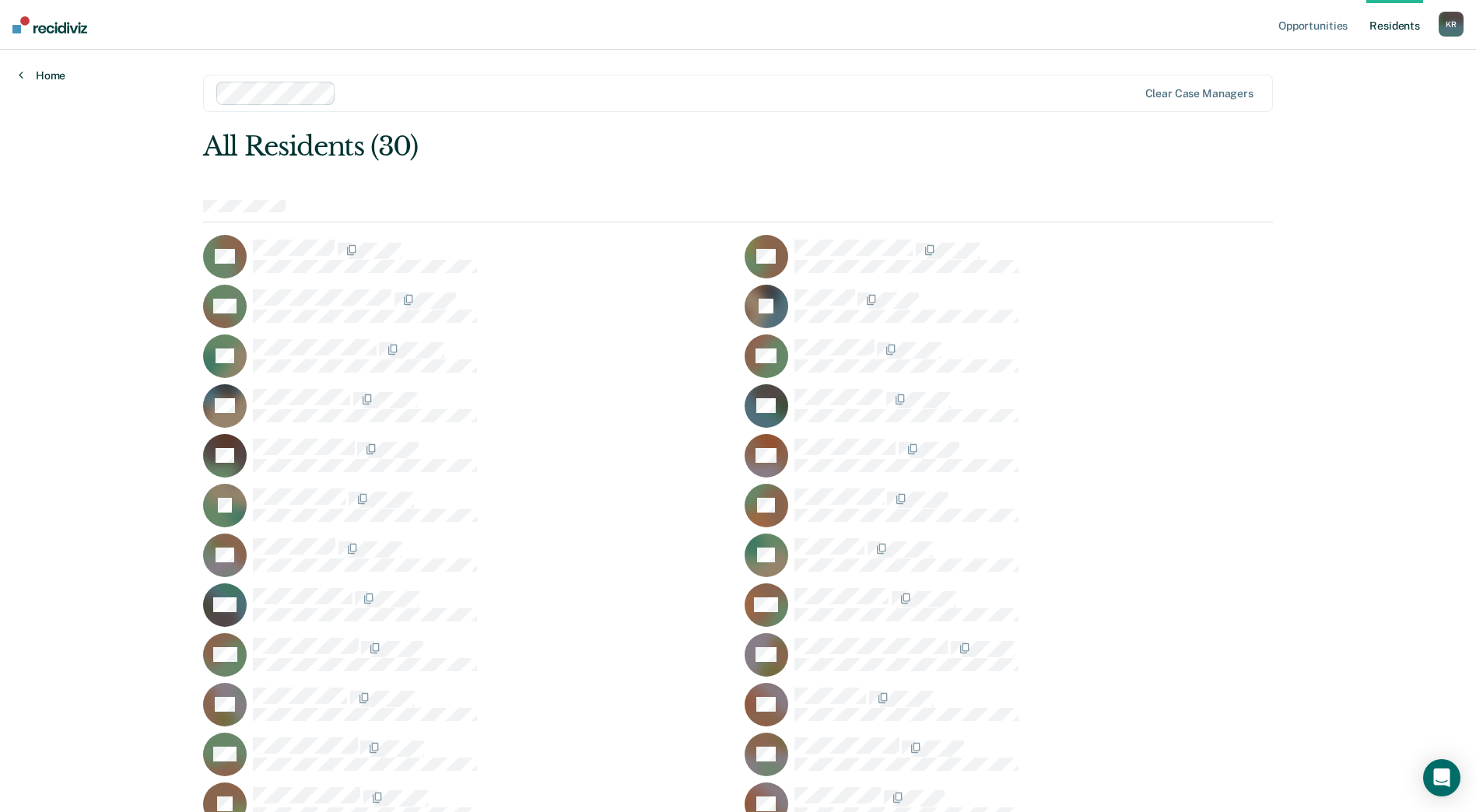
click at [46, 73] on link "Home" at bounding box center [42, 76] width 46 height 14
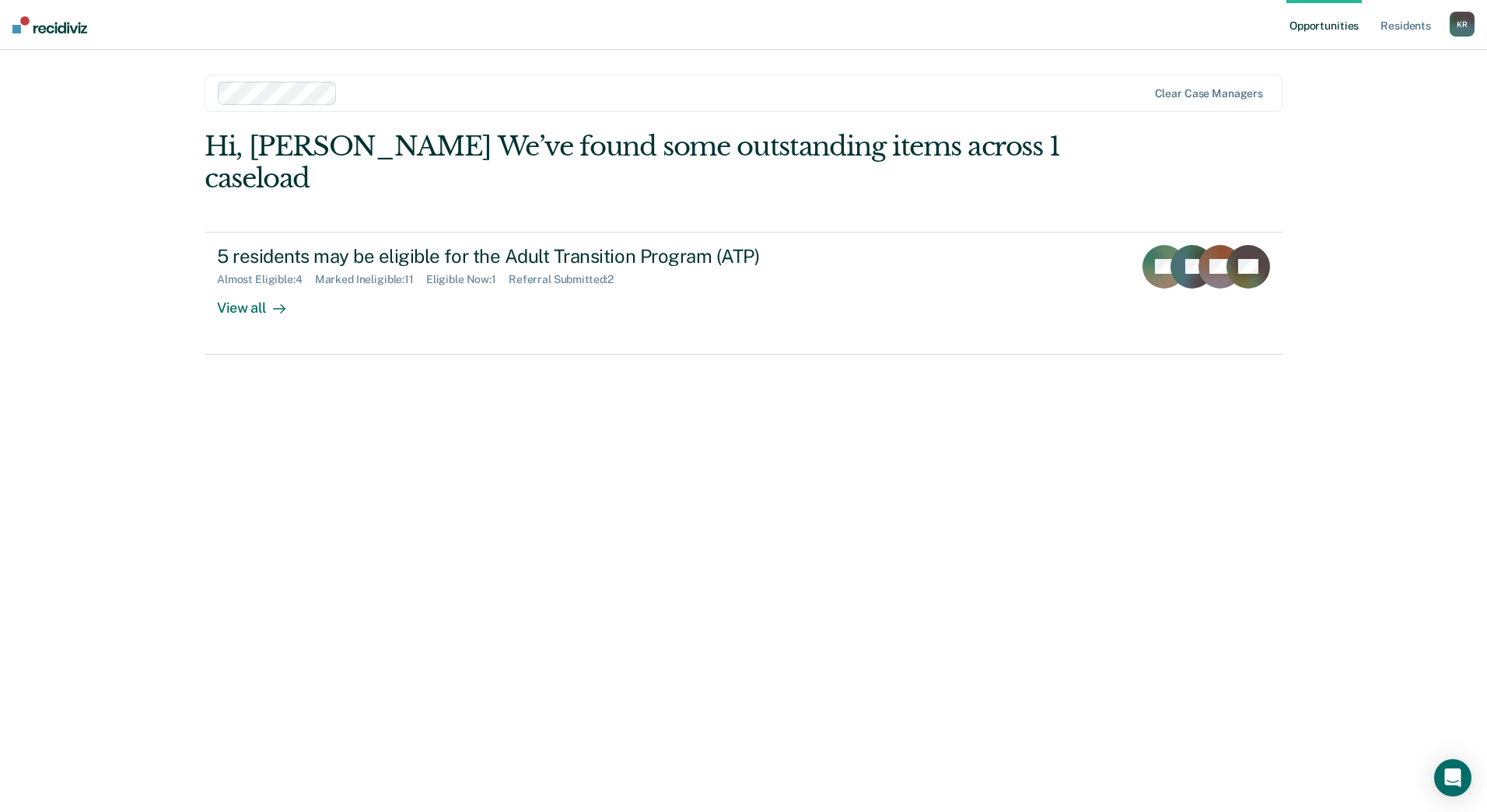
click at [1457, 26] on div "K R" at bounding box center [1463, 24] width 25 height 25
click at [1360, 102] on link "Log Out" at bounding box center [1400, 102] width 126 height 13
